Goal: Information Seeking & Learning: Learn about a topic

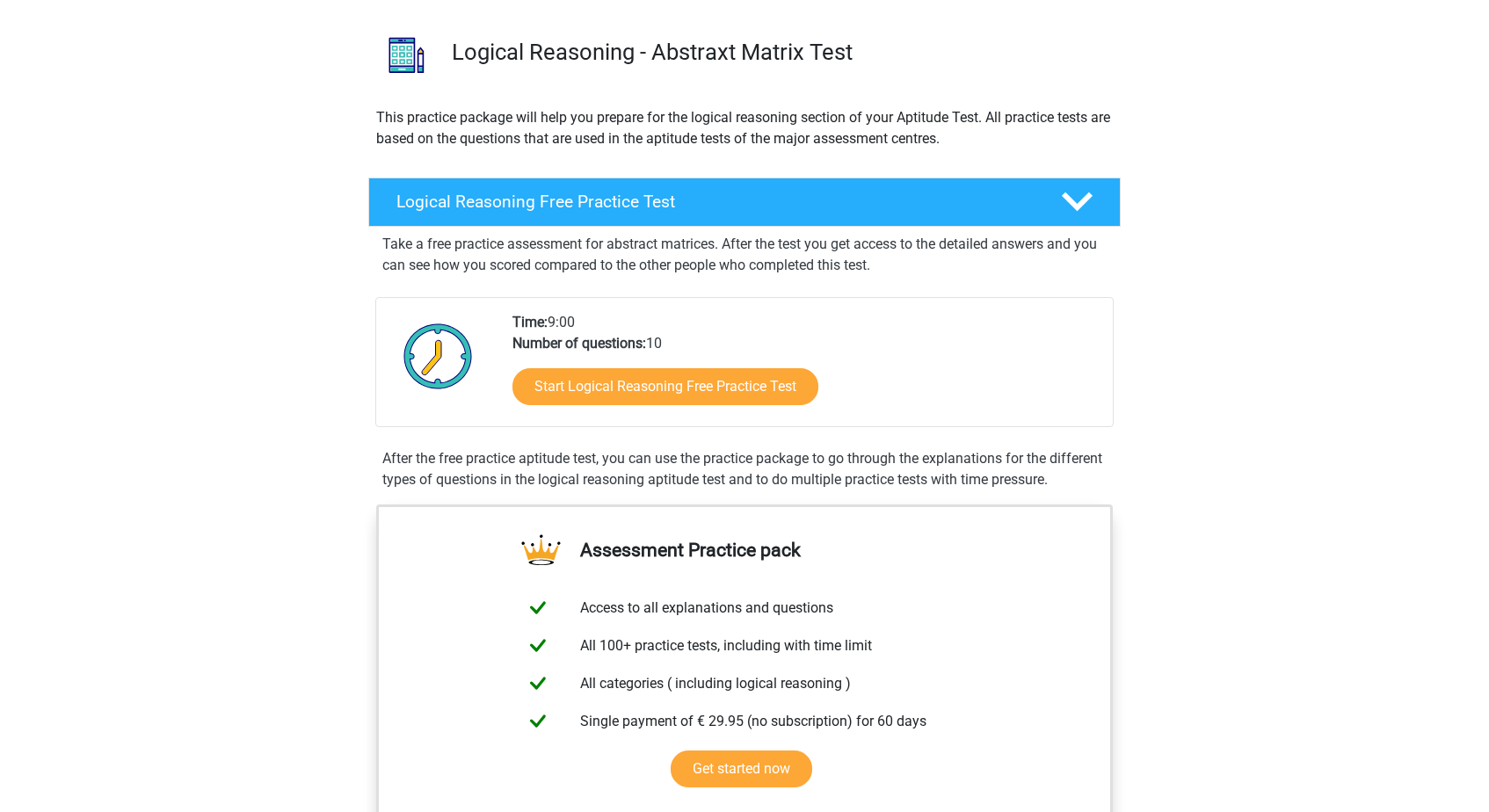
scroll to position [115, 0]
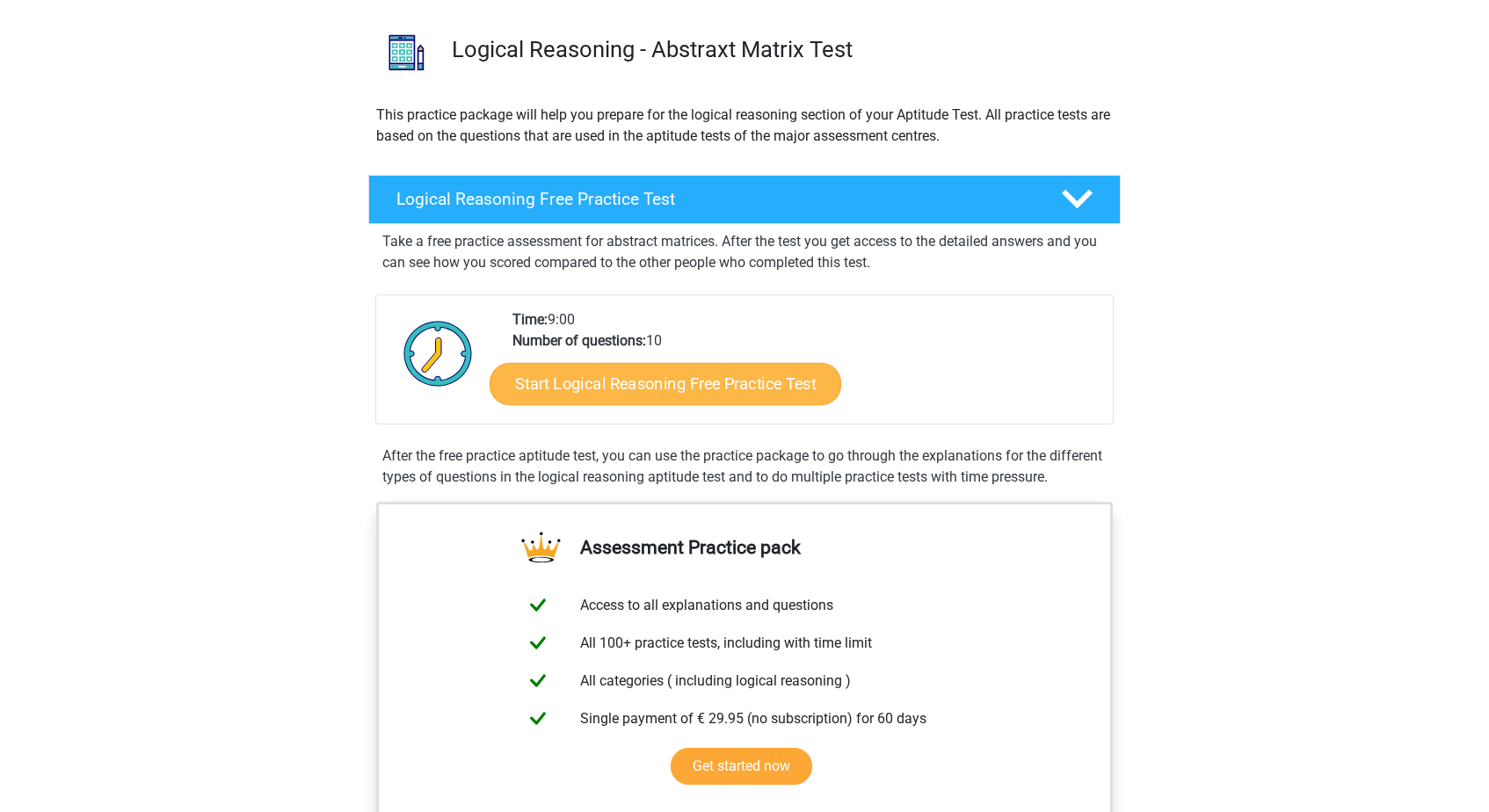
click at [719, 393] on link "Start Logical Reasoning Free Practice Test" at bounding box center [665, 382] width 352 height 42
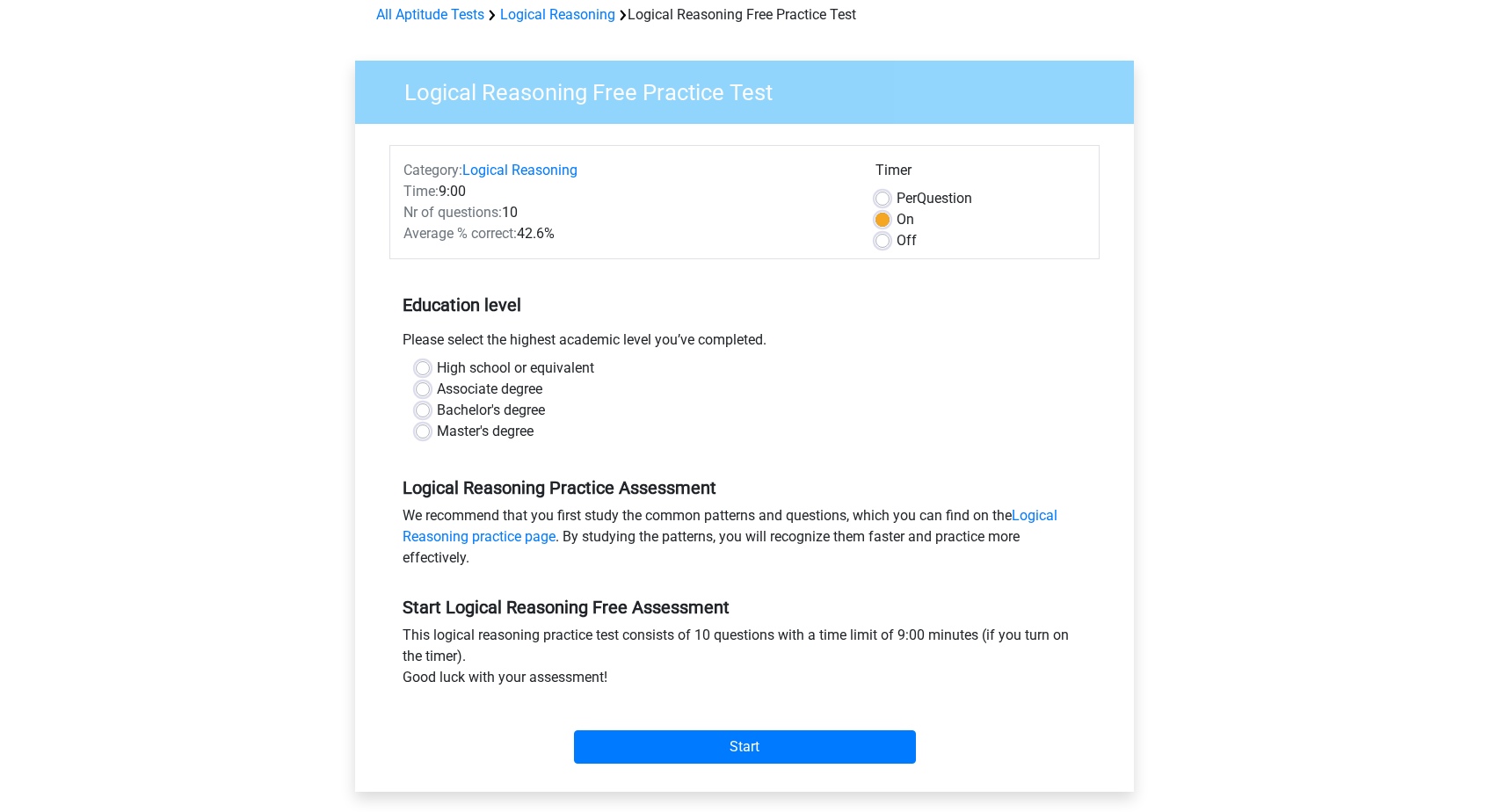
scroll to position [95, 0]
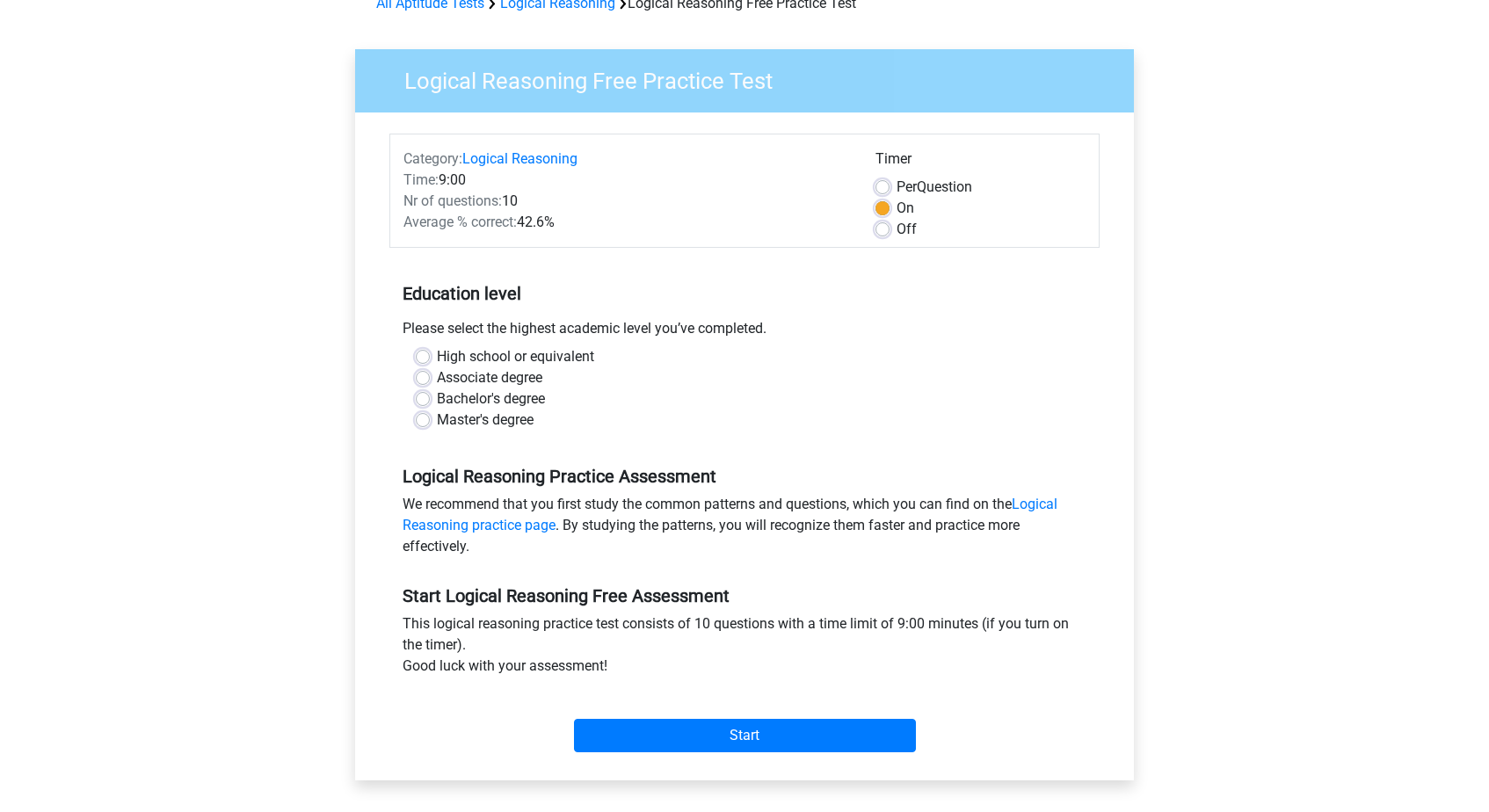
click at [527, 419] on label "Master's degree" at bounding box center [486, 419] width 97 height 21
click at [430, 419] on input "Master's degree" at bounding box center [423, 418] width 14 height 18
radio input "true"
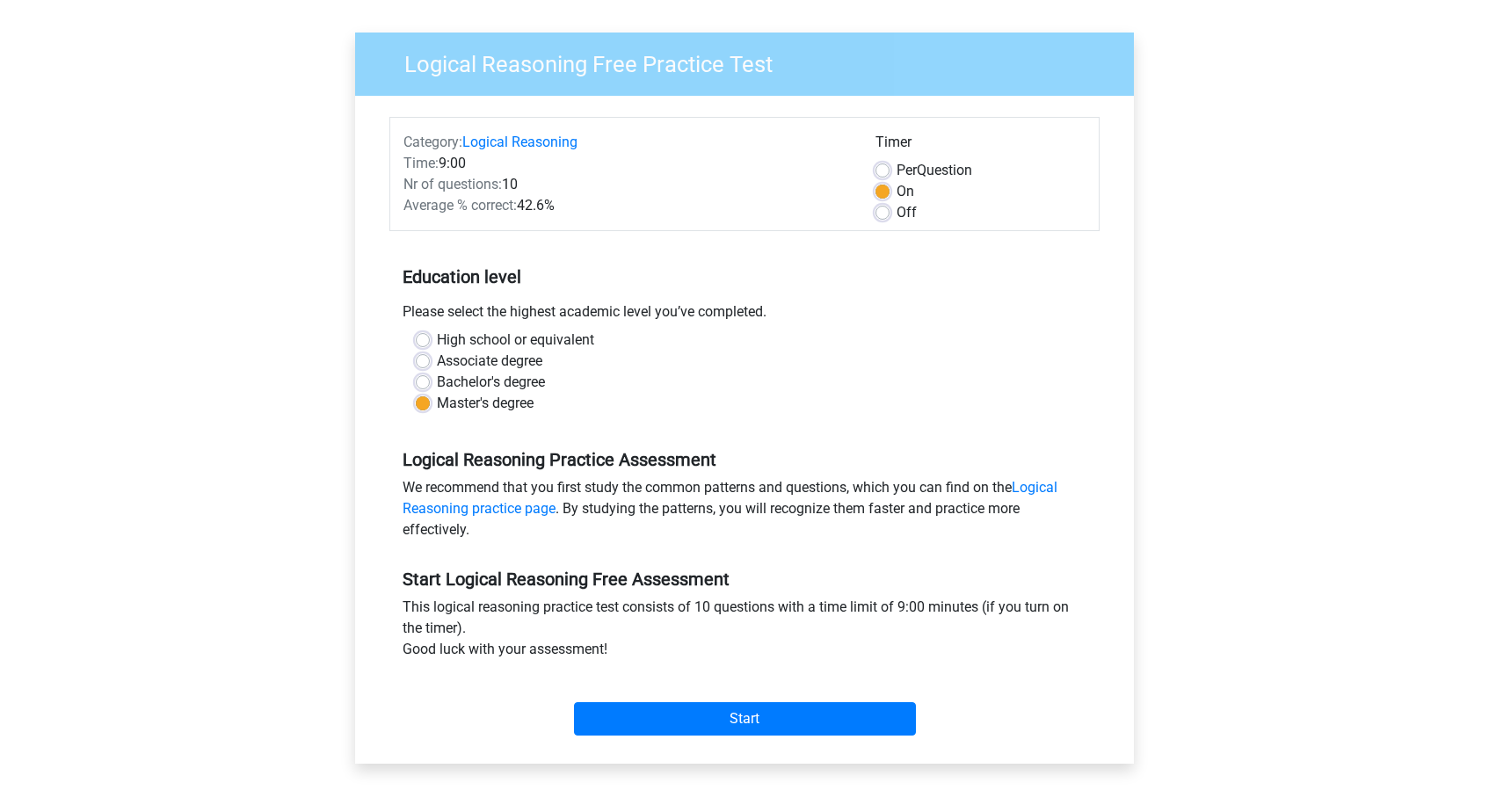
scroll to position [120, 0]
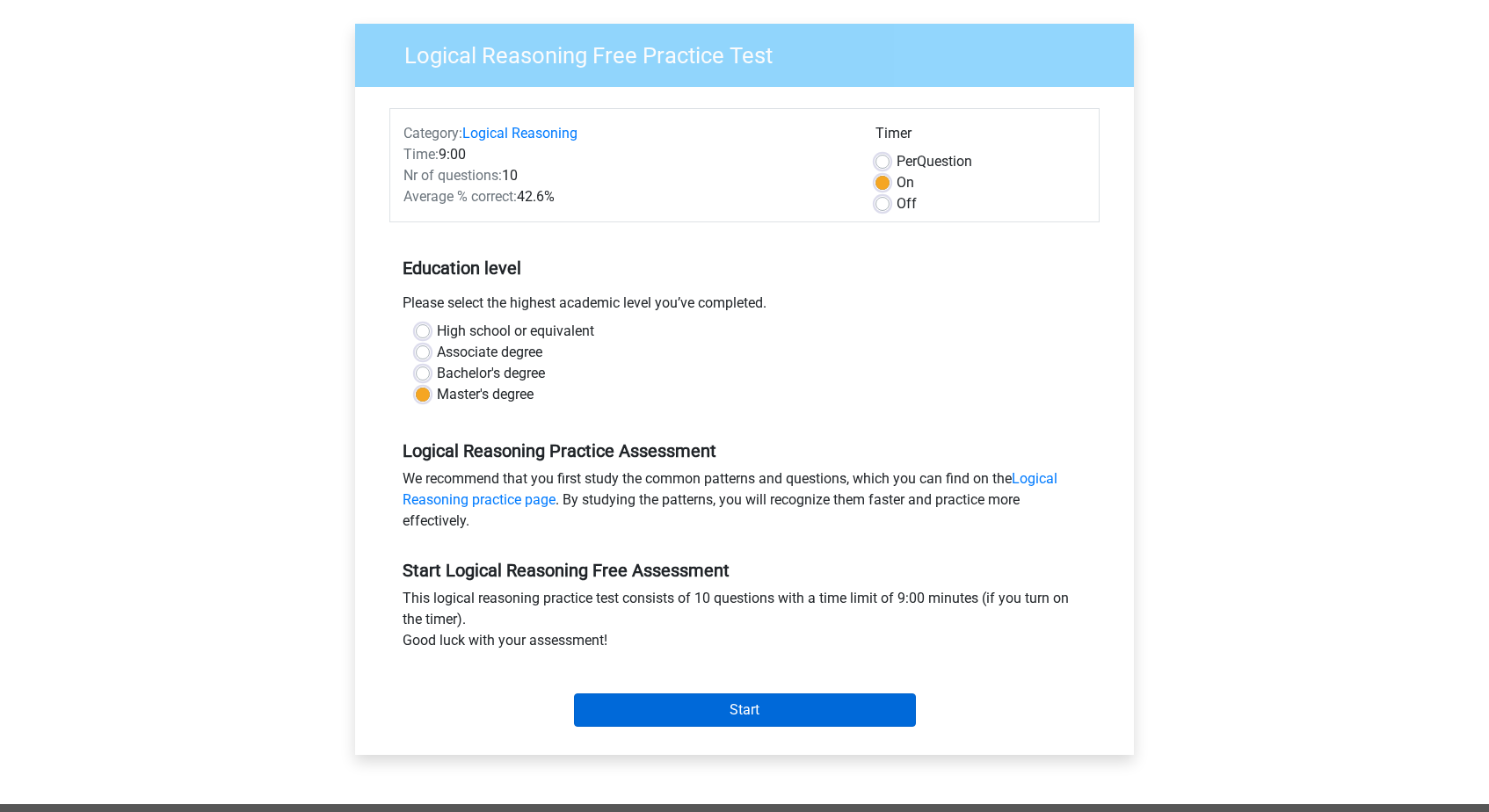
click at [697, 710] on input "Start" at bounding box center [744, 710] width 342 height 33
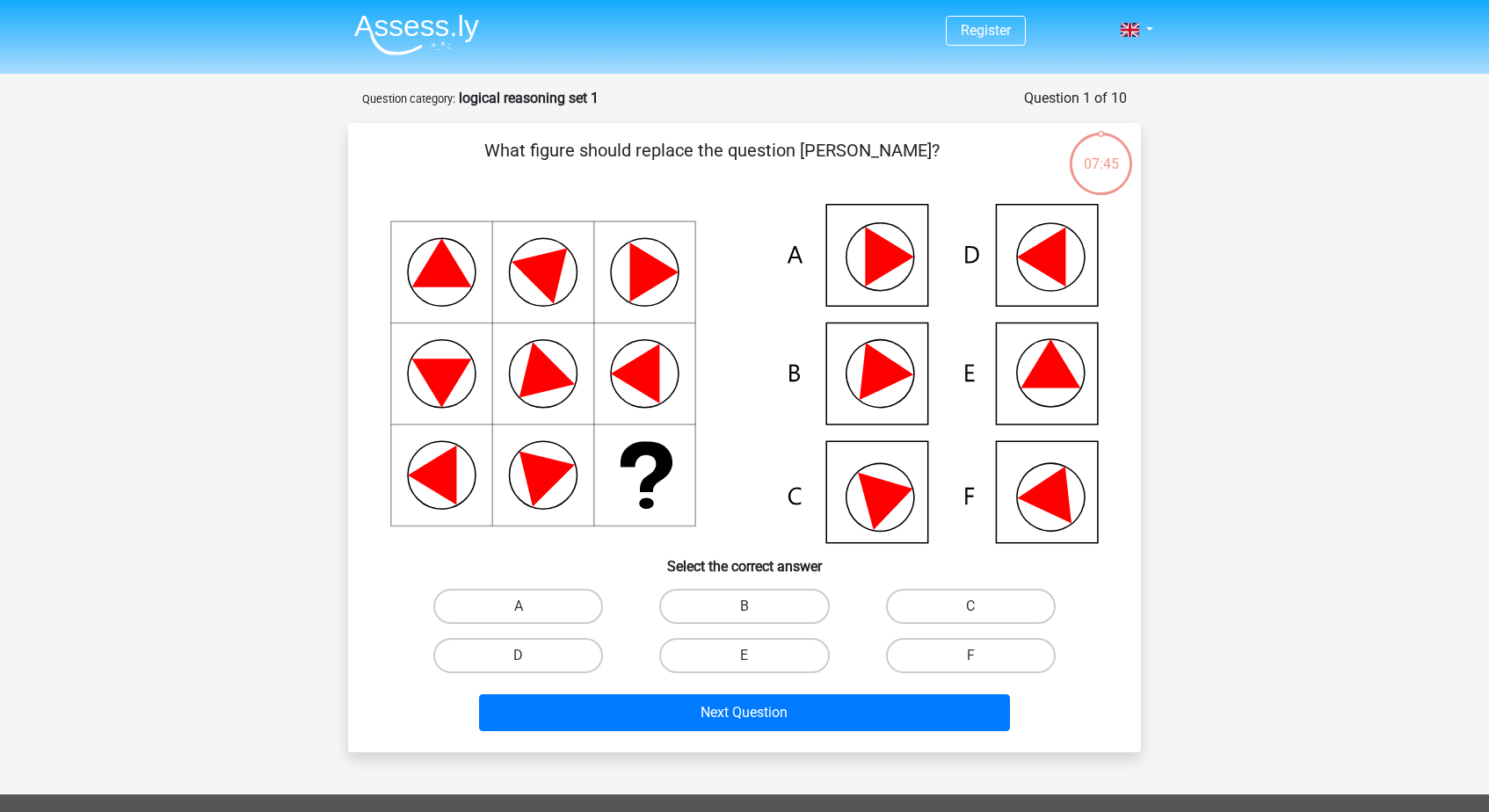
click at [1049, 495] on icon at bounding box center [1055, 488] width 74 height 69
click at [1004, 652] on label "F" at bounding box center [970, 655] width 170 height 35
click at [982, 655] on input "F" at bounding box center [976, 660] width 12 height 12
radio input "true"
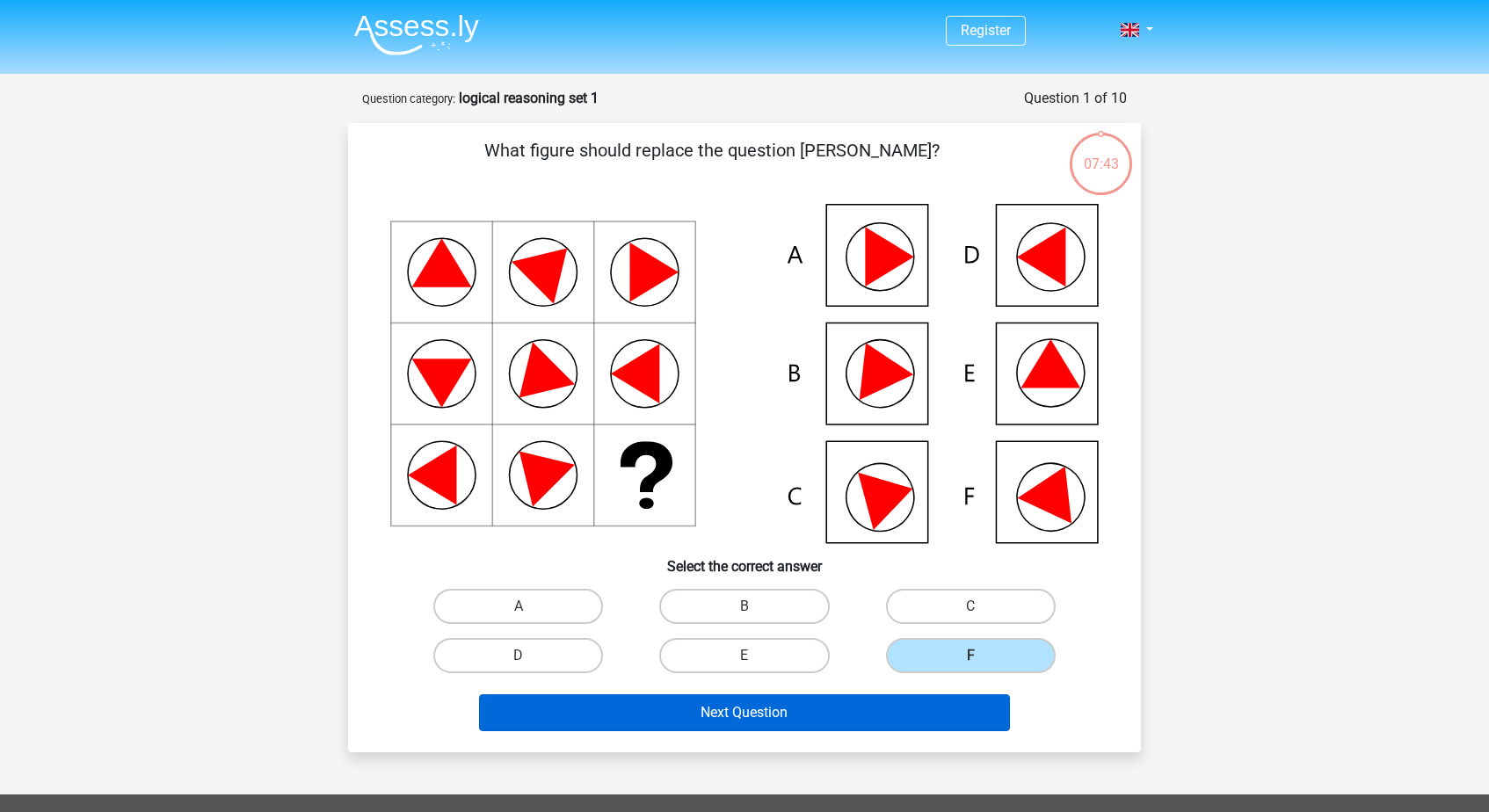
click at [929, 698] on button "Next Question" at bounding box center [745, 712] width 531 height 37
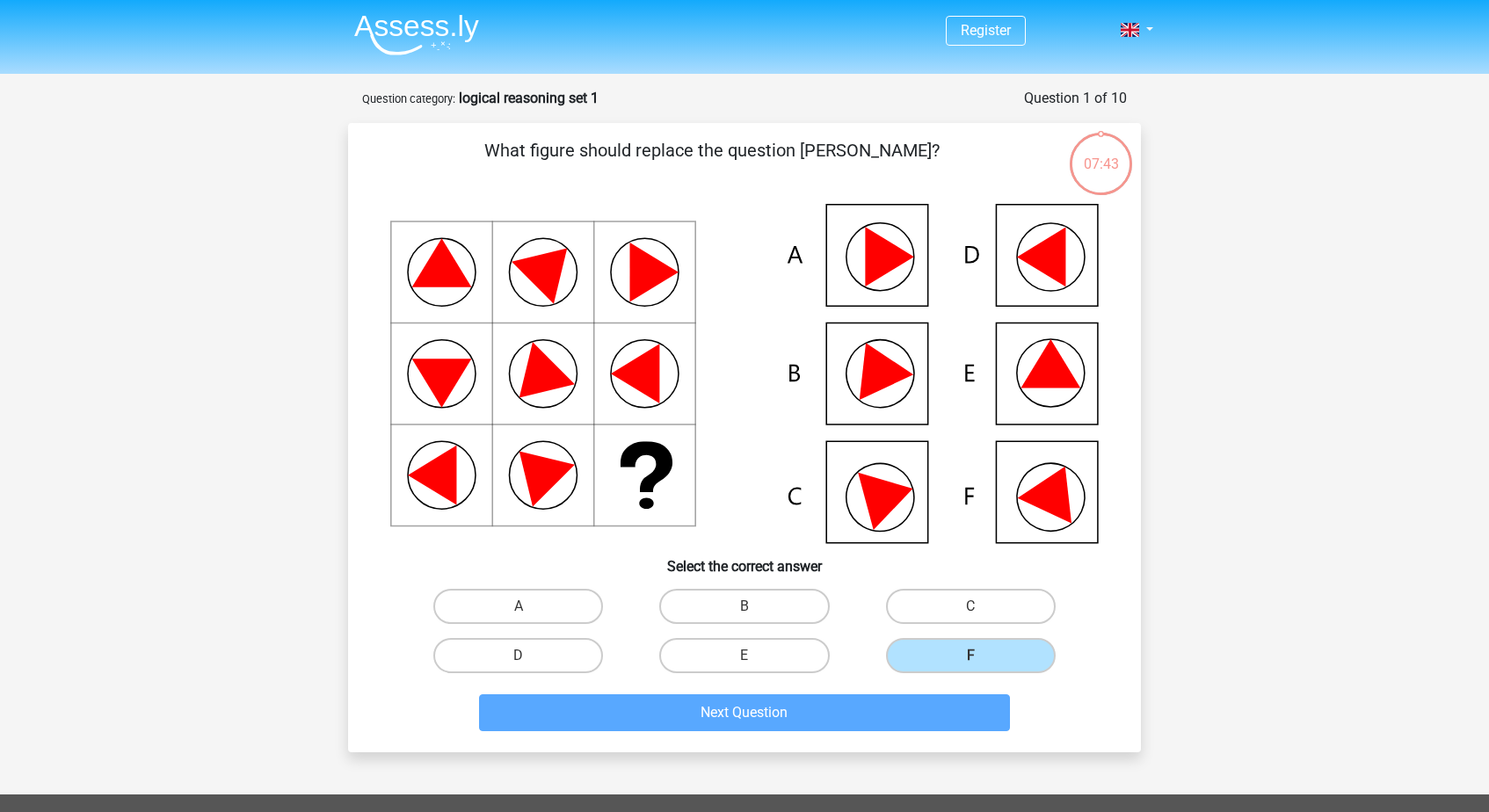
scroll to position [88, 0]
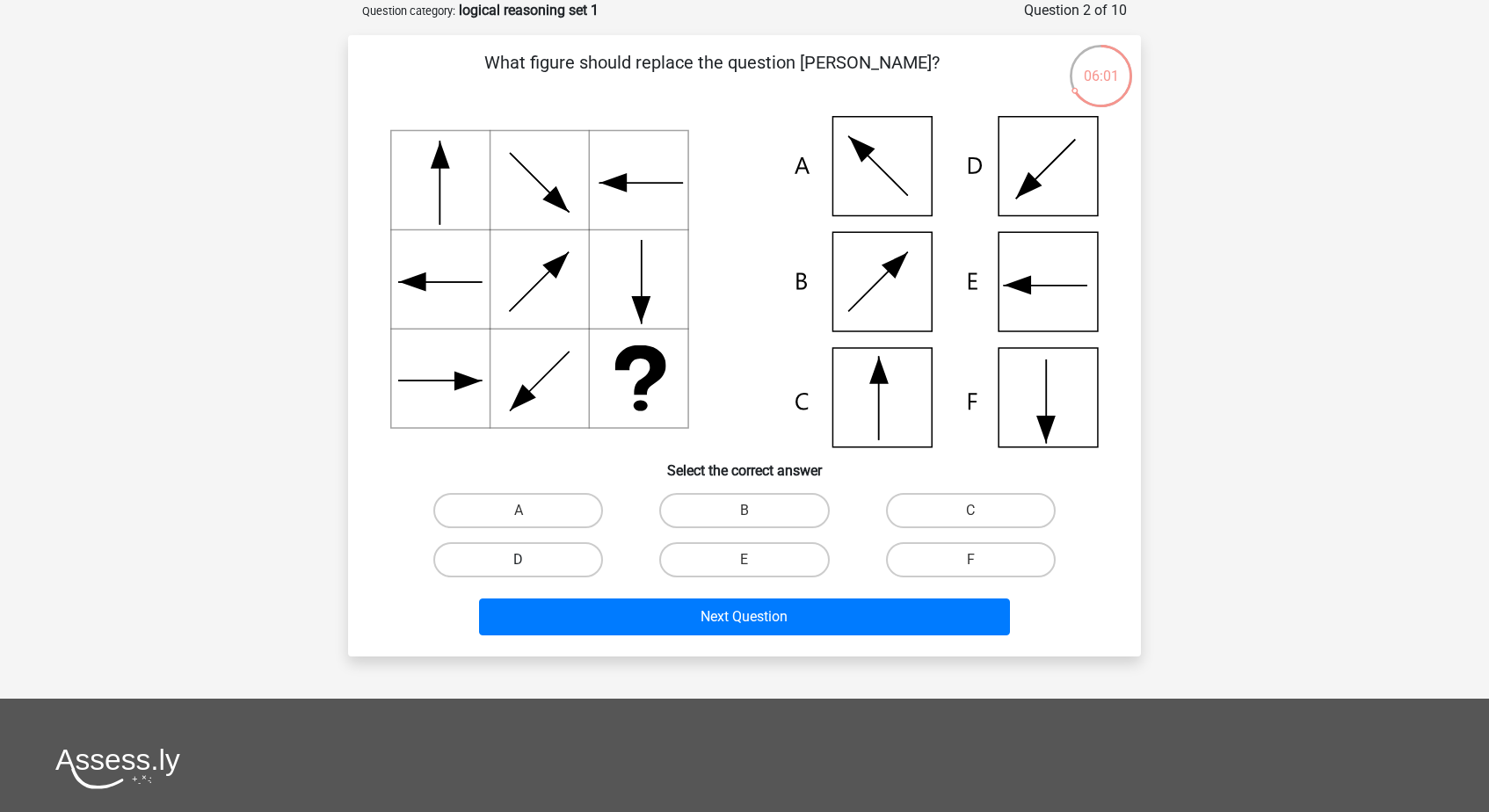
click at [555, 560] on label "D" at bounding box center [518, 559] width 170 height 35
click at [530, 560] on input "D" at bounding box center [524, 565] width 12 height 12
radio input "true"
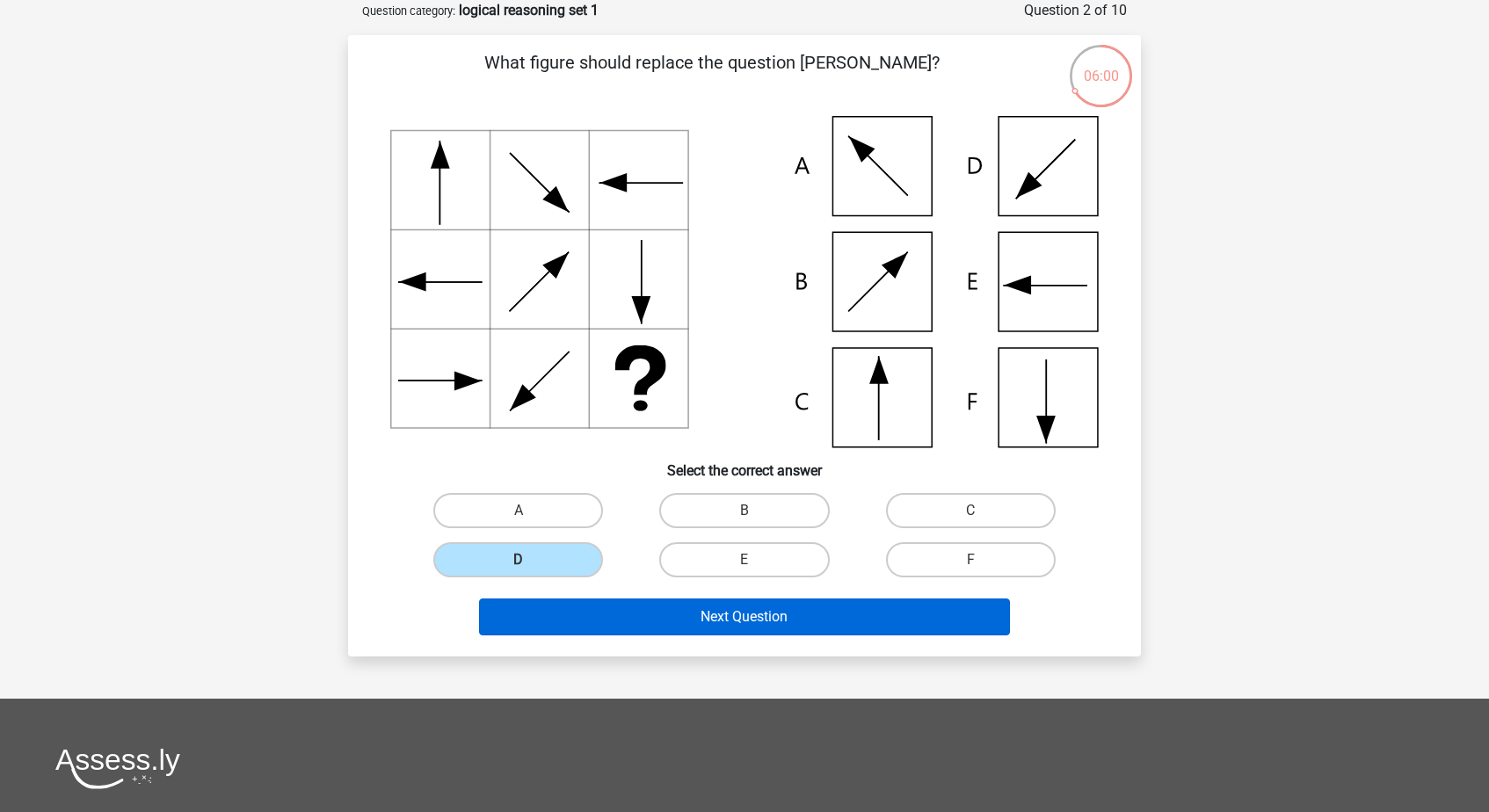
click at [674, 616] on button "Next Question" at bounding box center [745, 616] width 531 height 37
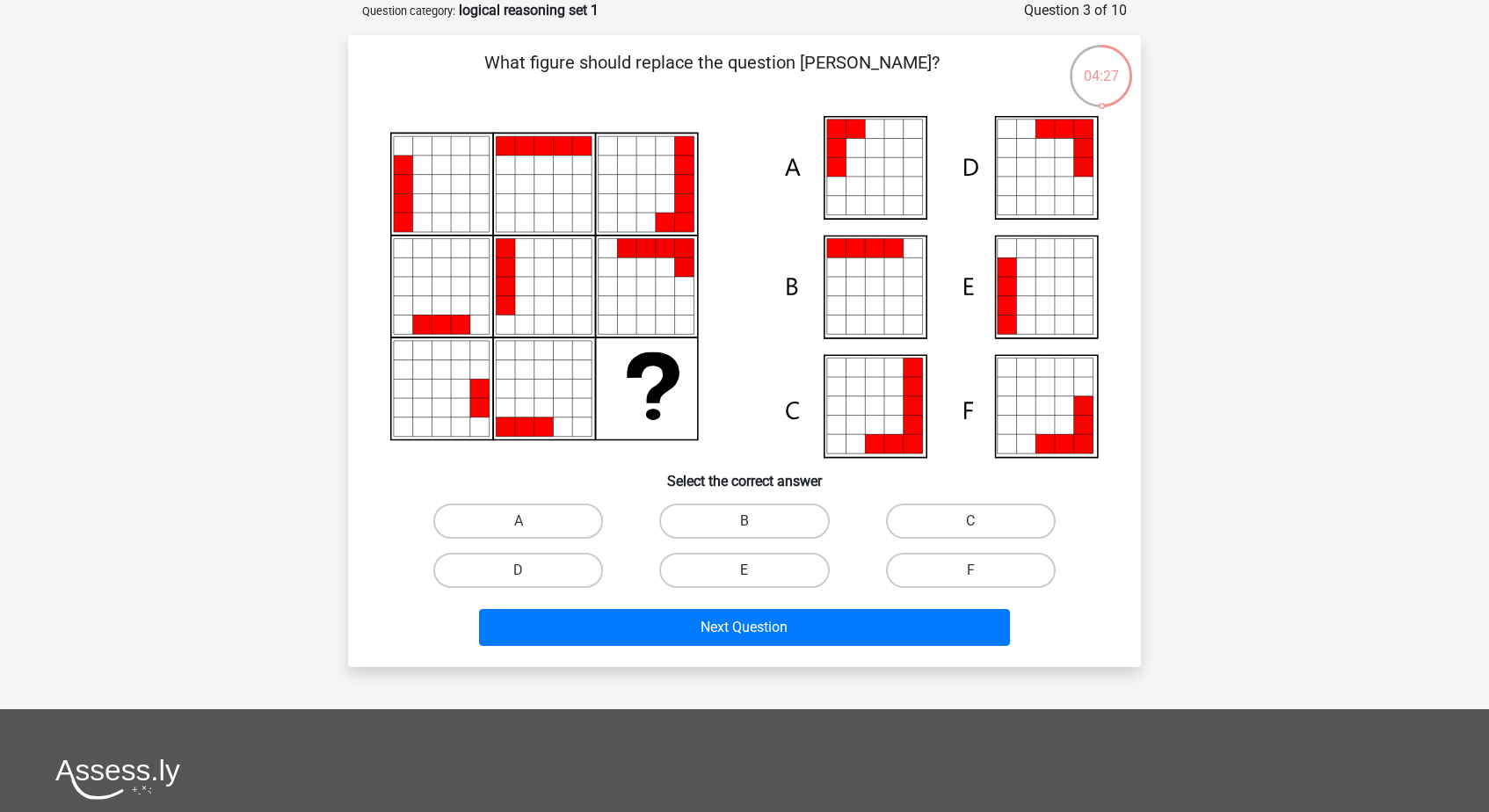
click at [745, 568] on label "E" at bounding box center [743, 570] width 170 height 35
click at [745, 570] on input "E" at bounding box center [749, 575] width 12 height 12
radio input "true"
click at [781, 646] on div "Next Question" at bounding box center [744, 631] width 679 height 44
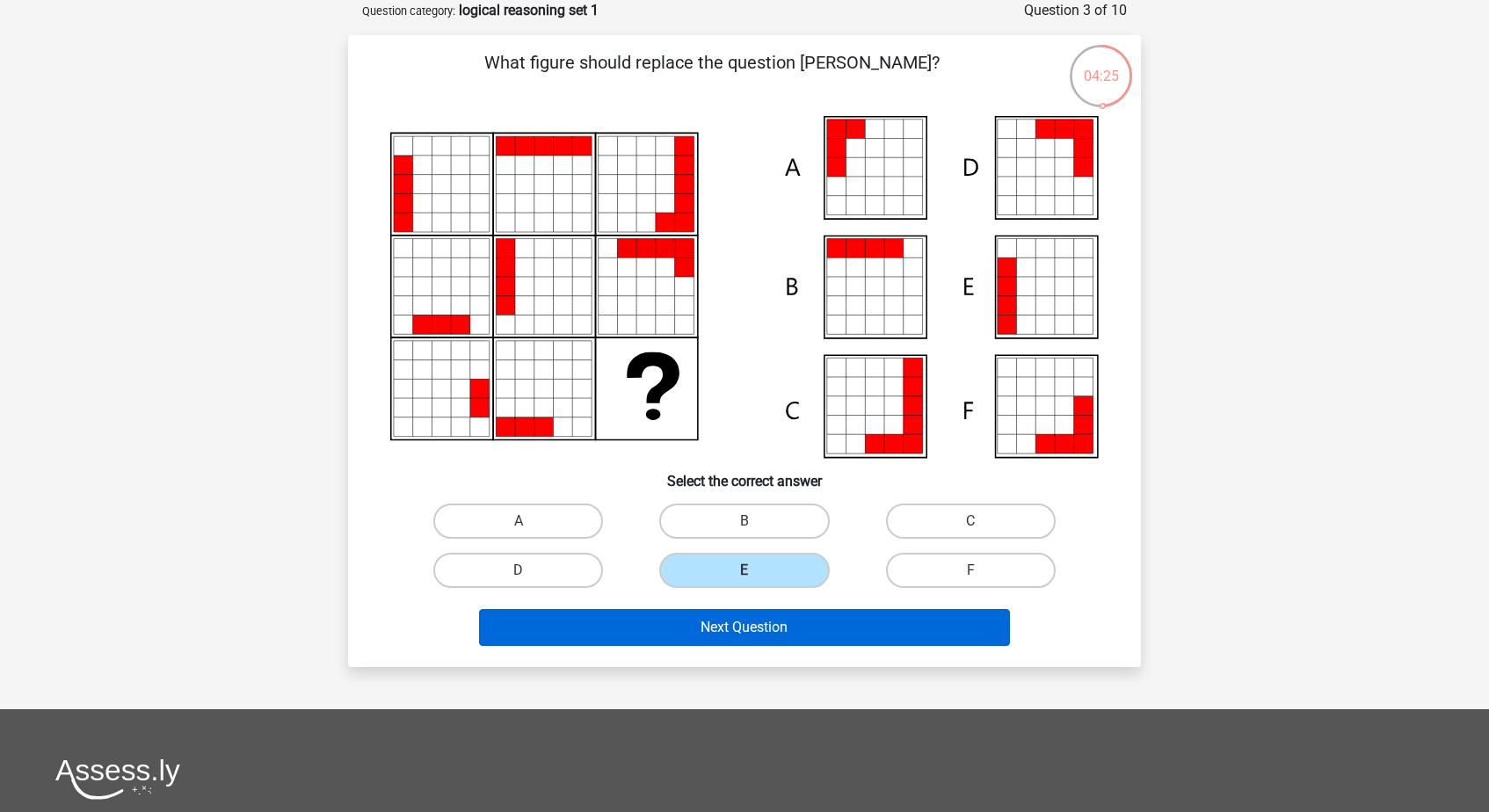
click at [782, 627] on button "Next Question" at bounding box center [745, 627] width 531 height 37
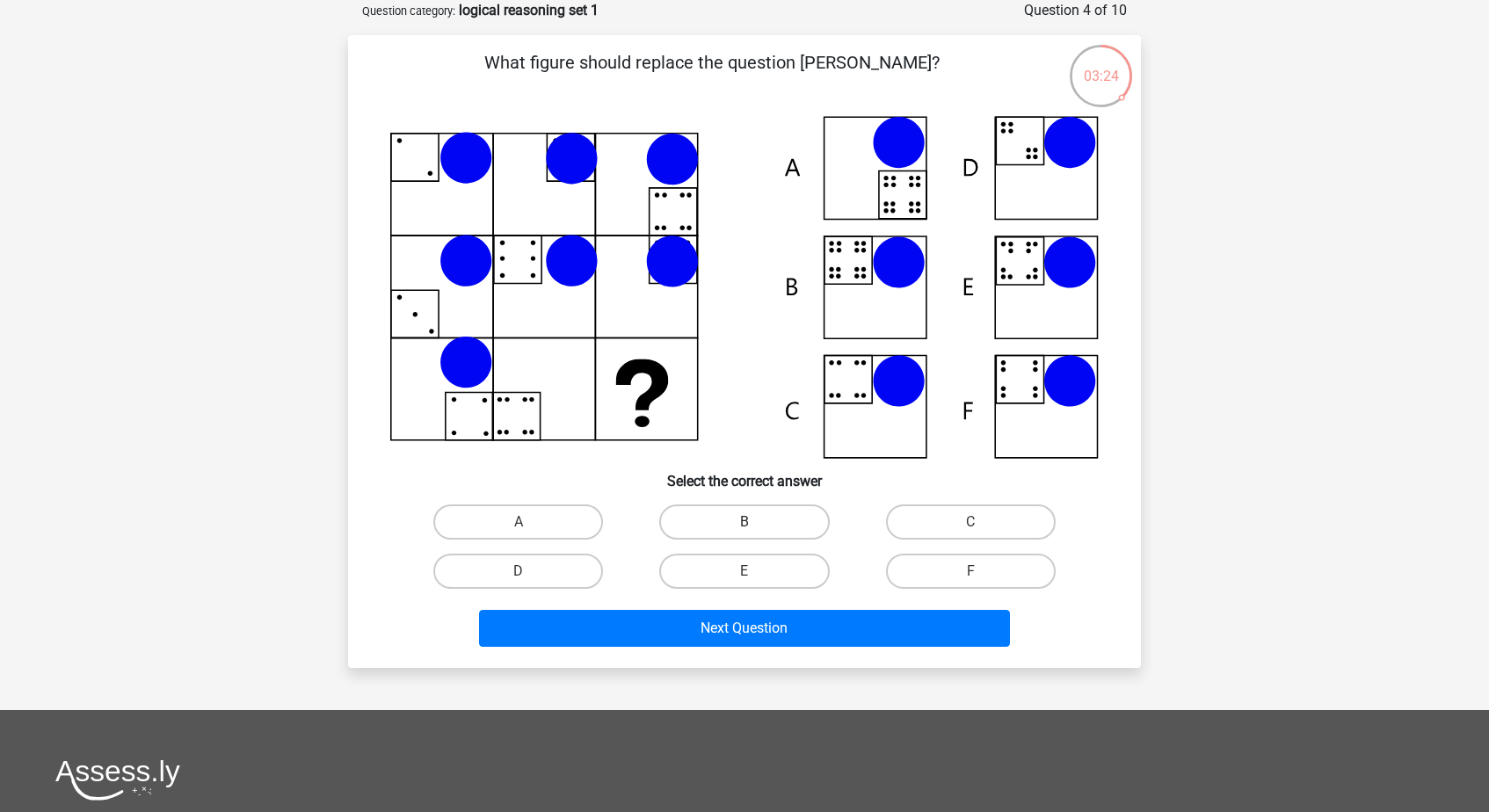
click at [779, 524] on label "B" at bounding box center [743, 521] width 170 height 35
click at [756, 524] on input "B" at bounding box center [749, 528] width 12 height 12
radio input "true"
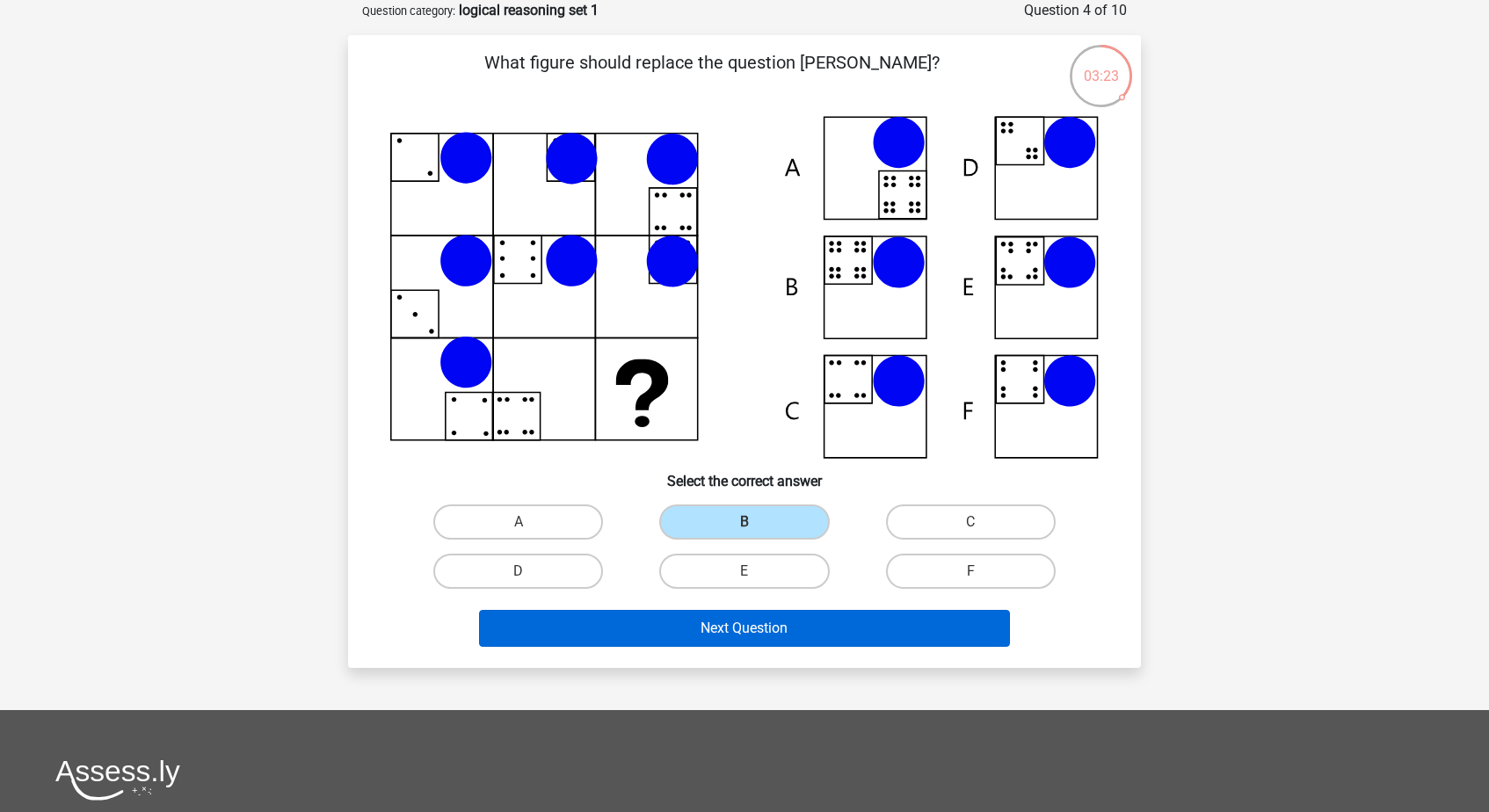
click at [782, 630] on button "Next Question" at bounding box center [745, 628] width 531 height 37
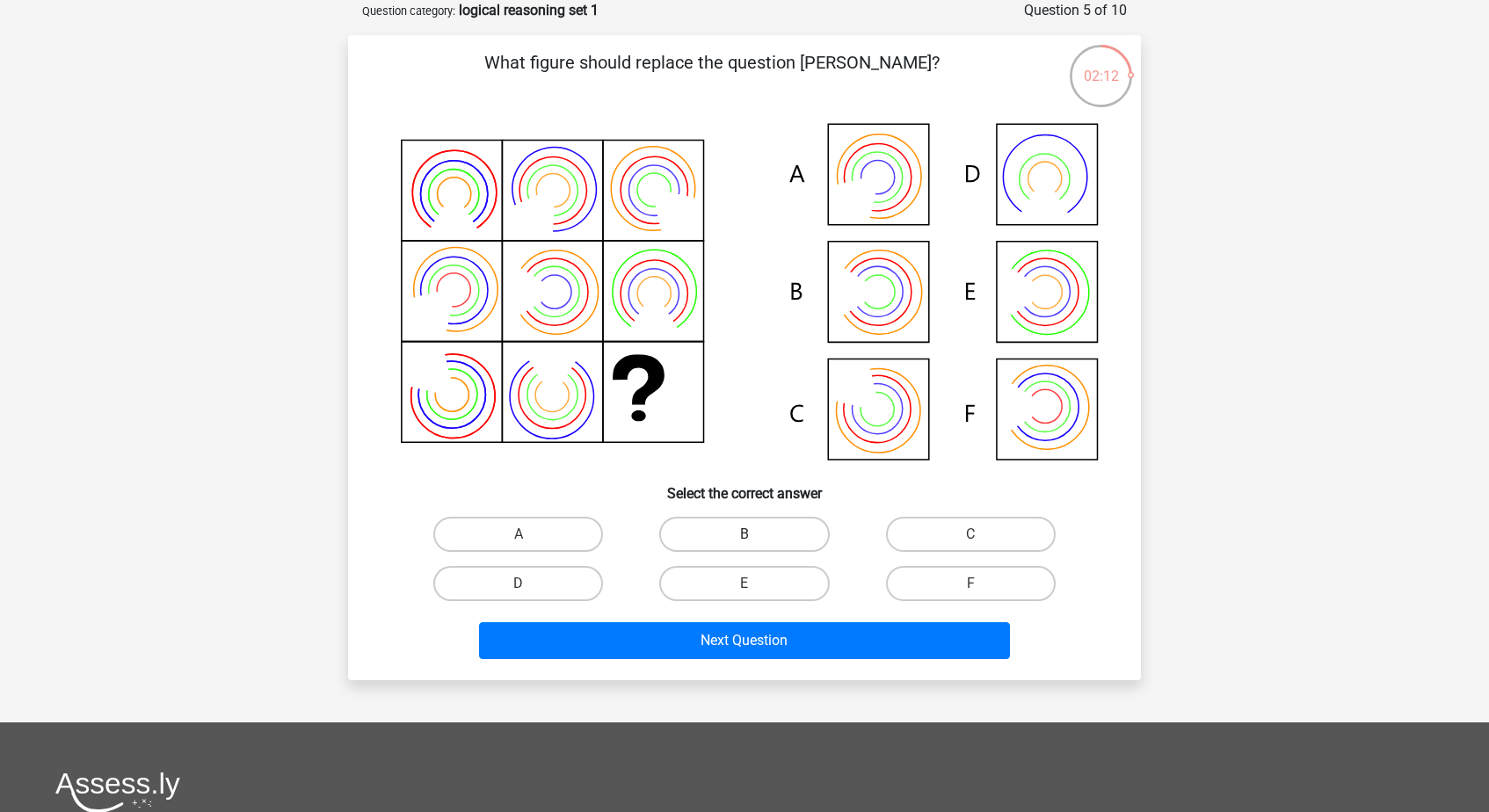
click at [779, 535] on label "B" at bounding box center [743, 534] width 170 height 35
click at [756, 535] on input "B" at bounding box center [749, 539] width 12 height 12
radio input "true"
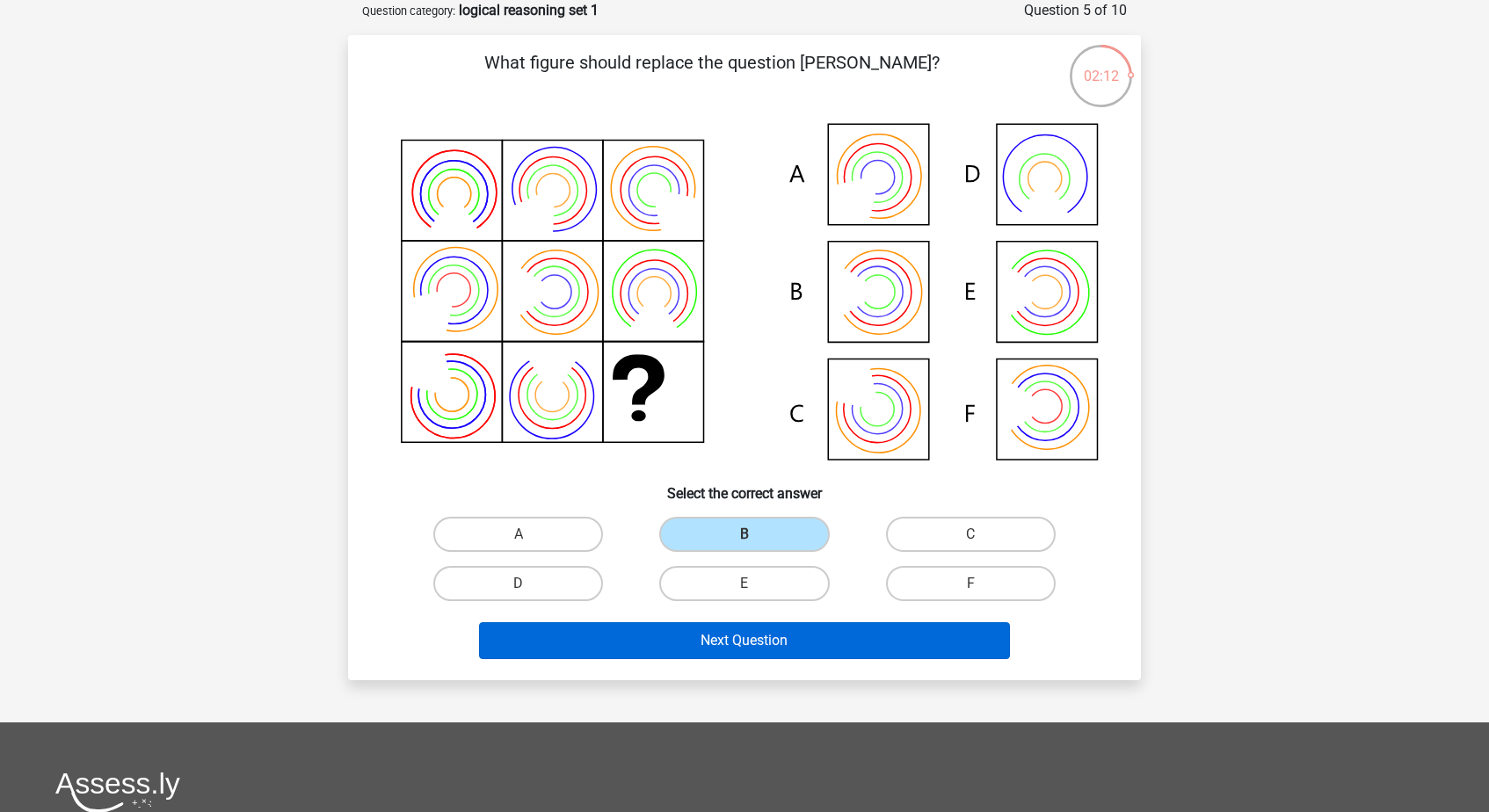
click at [779, 643] on button "Next Question" at bounding box center [745, 640] width 531 height 37
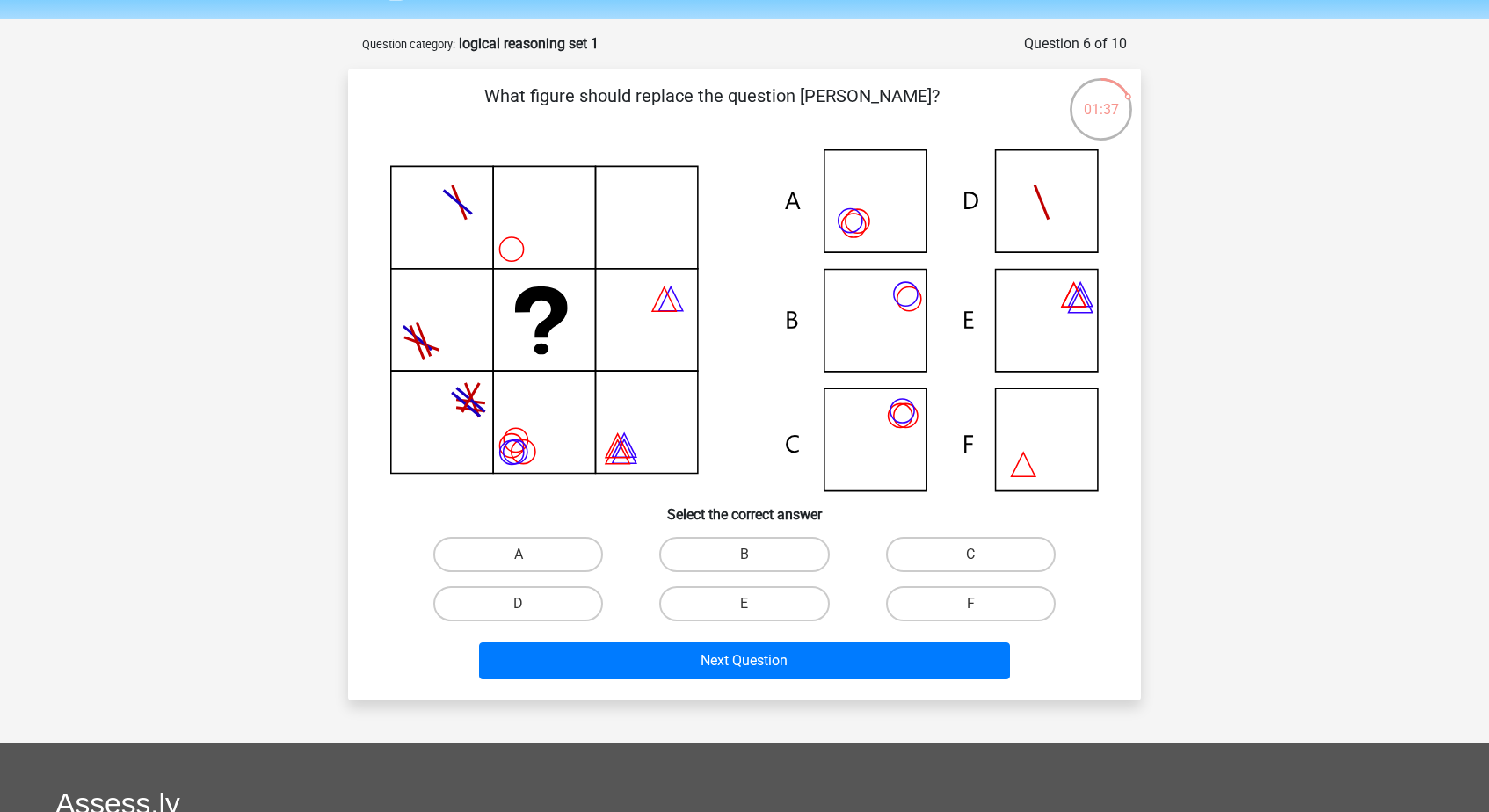
scroll to position [43, 0]
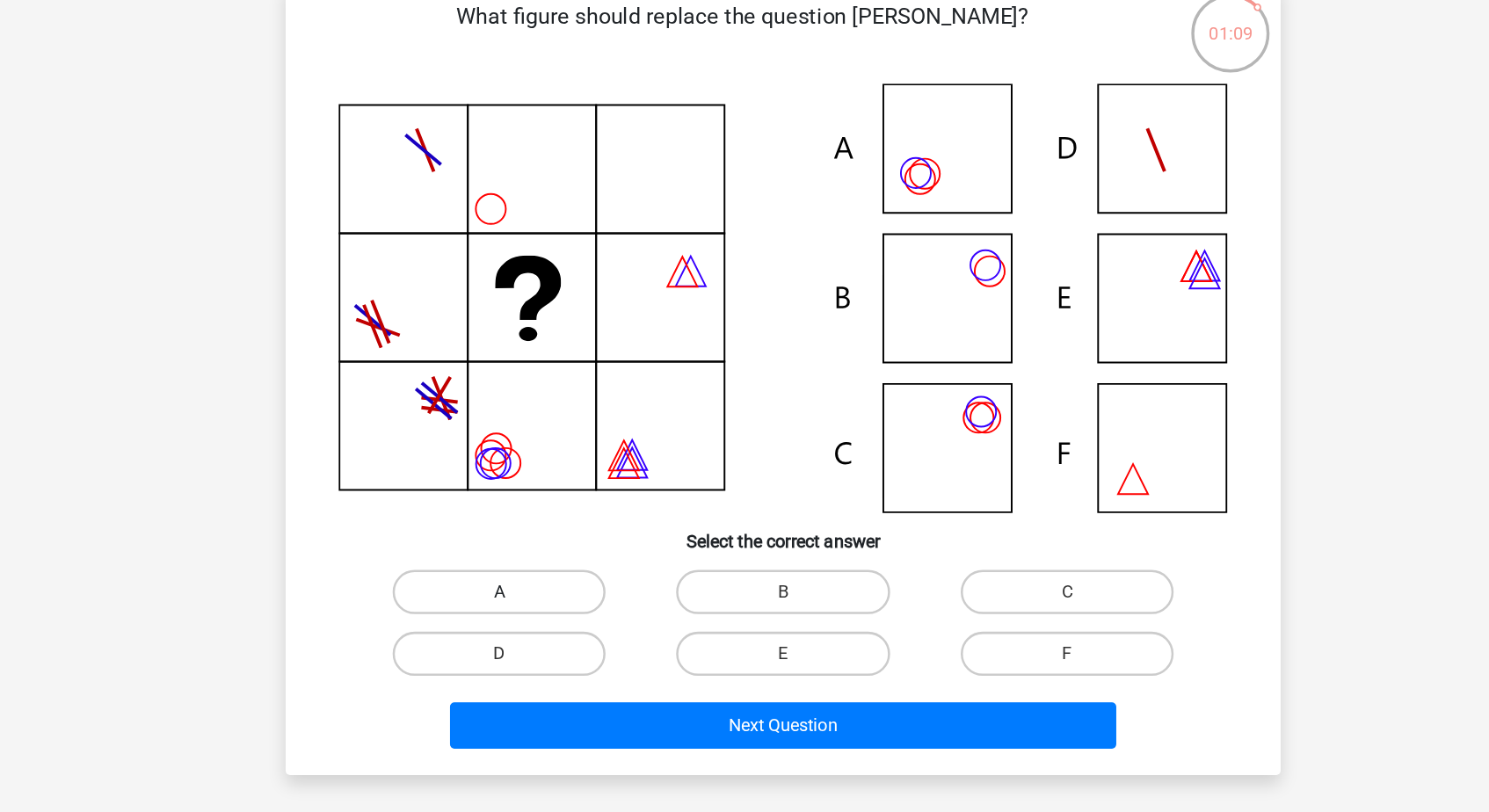
click at [434, 548] on label "A" at bounding box center [518, 565] width 170 height 35
click at [519, 566] on input "A" at bounding box center [524, 572] width 12 height 12
radio input "true"
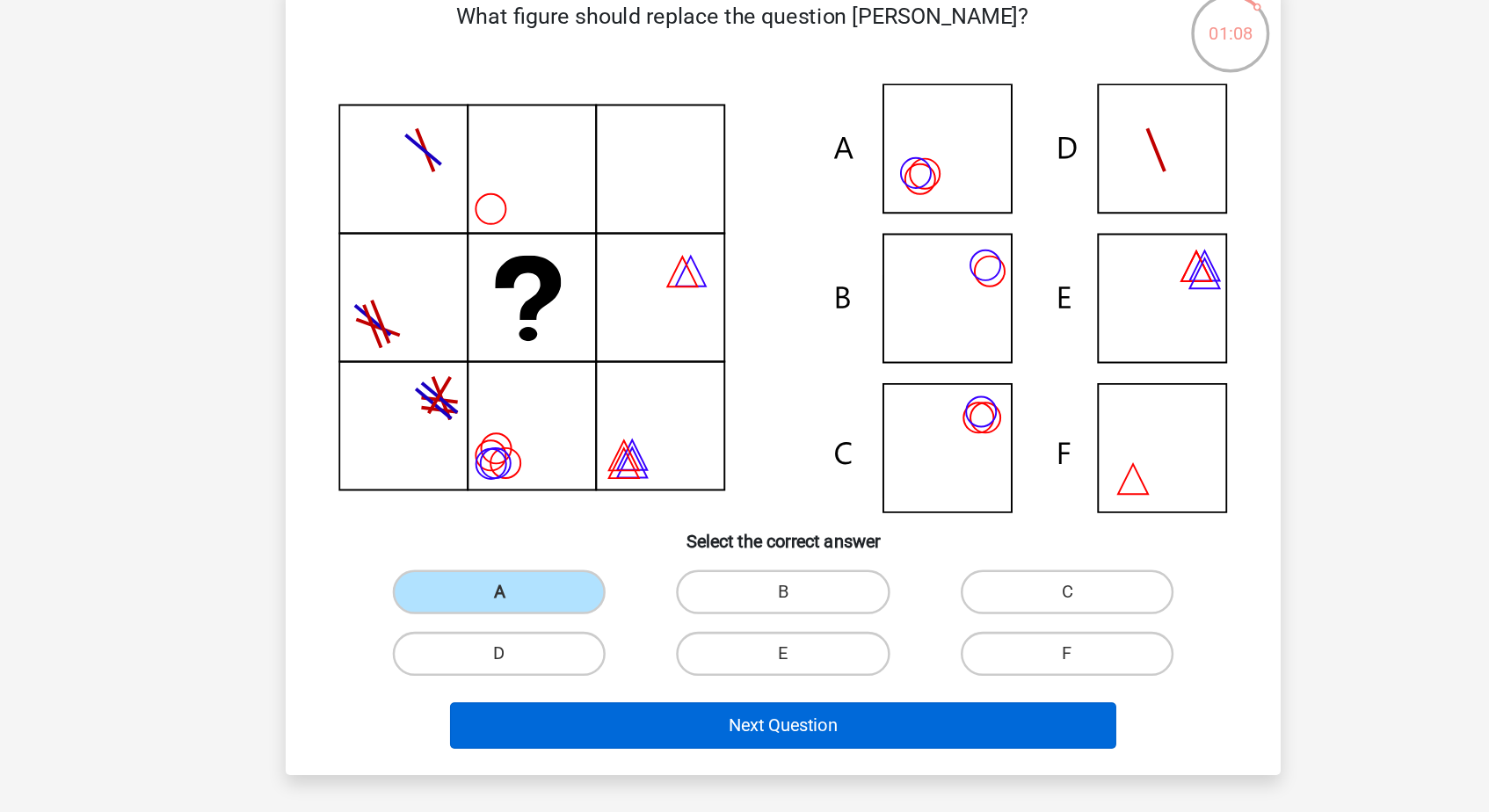
click at [572, 653] on button "Next Question" at bounding box center [745, 671] width 531 height 37
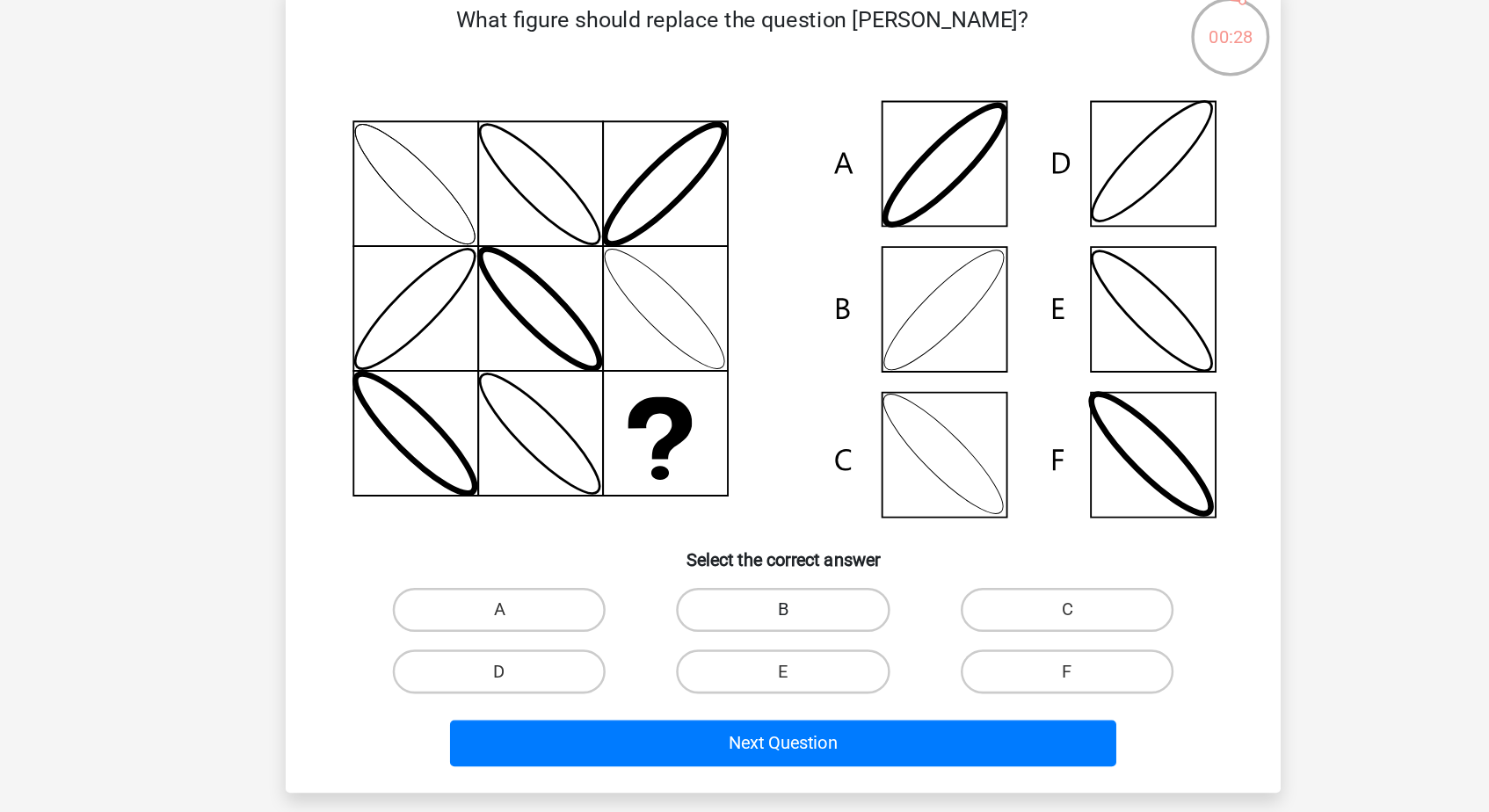
click at [659, 560] on label "B" at bounding box center [743, 577] width 170 height 35
click at [744, 577] on input "B" at bounding box center [749, 582] width 12 height 12
radio input "true"
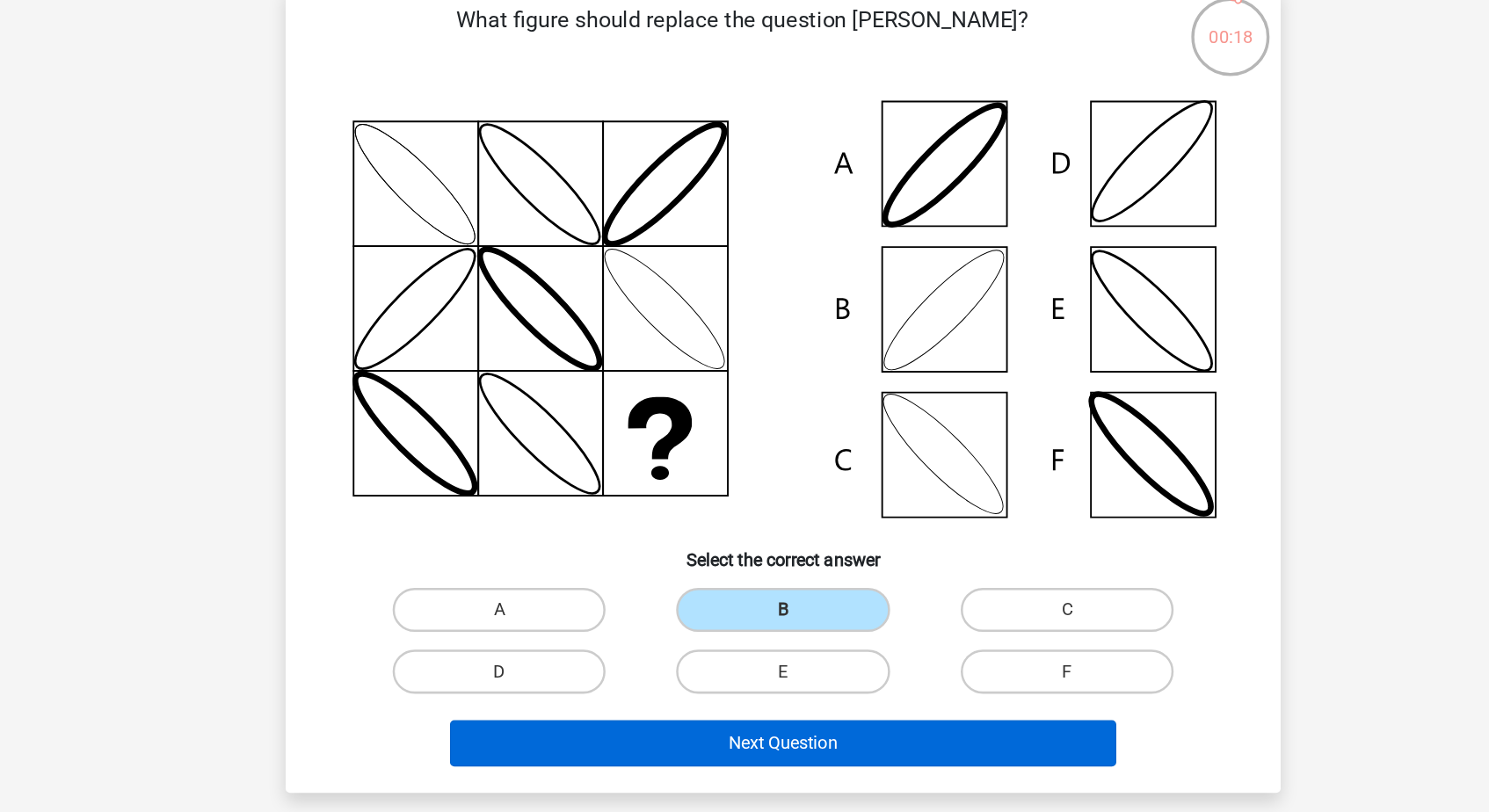
click at [634, 665] on button "Next Question" at bounding box center [745, 683] width 531 height 37
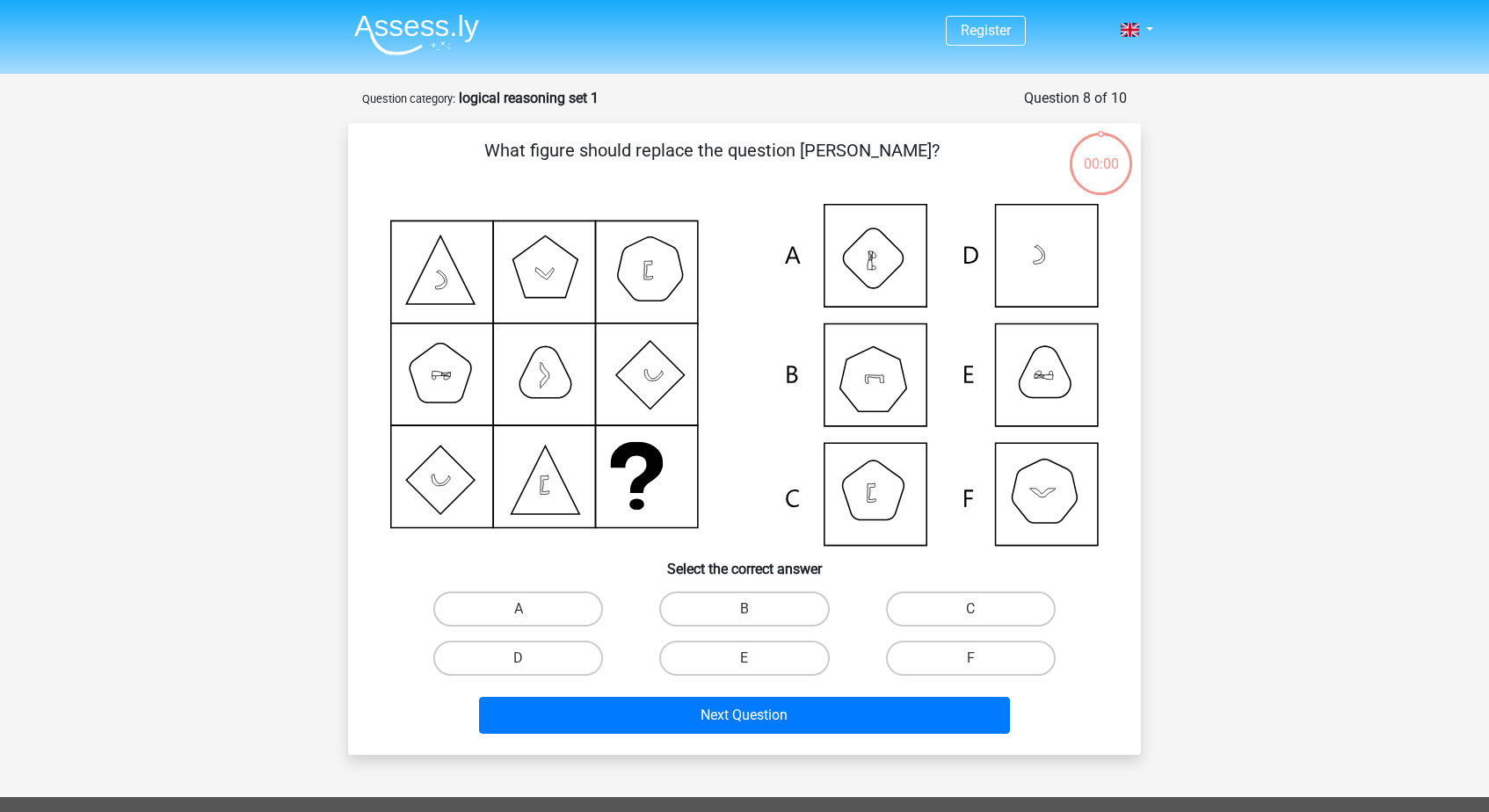
scroll to position [89, 120]
